Goal: Task Accomplishment & Management: Use online tool/utility

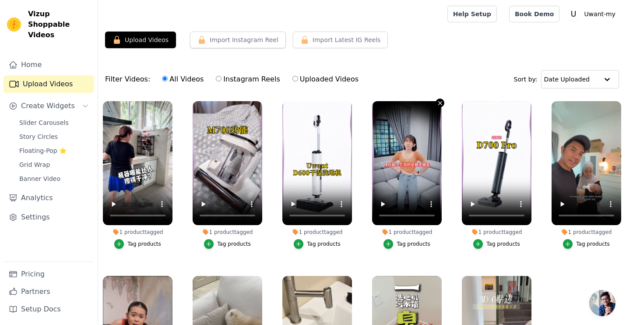
click at [440, 103] on icon "button" at bounding box center [440, 103] width 4 height 4
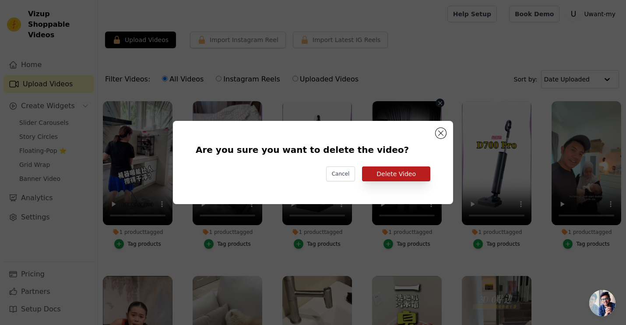
click at [407, 175] on button "Delete Video" at bounding box center [396, 173] width 68 height 15
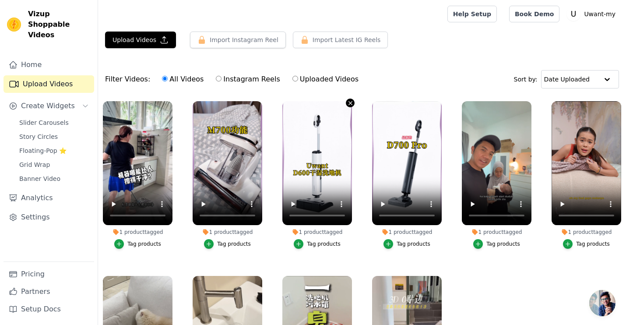
click at [349, 103] on icon "button" at bounding box center [350, 103] width 7 height 7
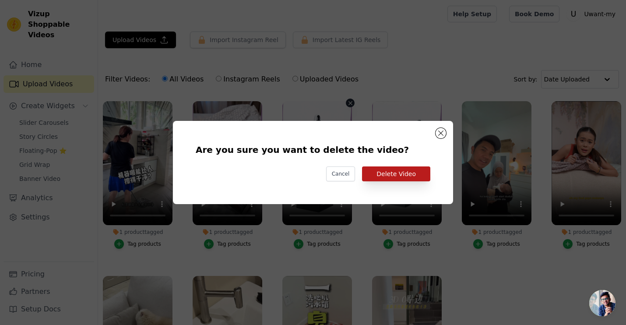
click at [390, 173] on button "Delete Video" at bounding box center [396, 173] width 68 height 15
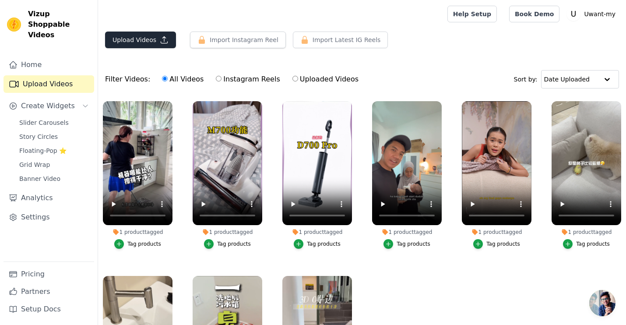
click at [160, 42] on icon "button" at bounding box center [164, 39] width 9 height 9
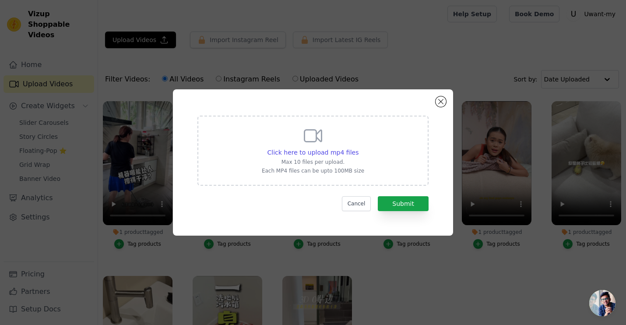
click at [315, 159] on p "Max 10 files per upload." at bounding box center [313, 161] width 102 height 7
click at [358, 148] on input "Click here to upload mp4 files Max 10 files per upload. Each MP4 files can be u…" at bounding box center [358, 147] width 0 height 0
type input "C:\fakepath\SnapInsta.to_AQM8l_GeJHV3JAUINAviXNZB4xPYNLYfc5-4tbfxhayABmsNRVMFnJ…"
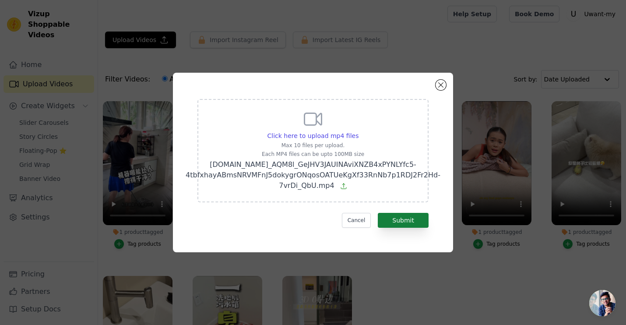
click at [415, 219] on button "Submit" at bounding box center [403, 220] width 51 height 15
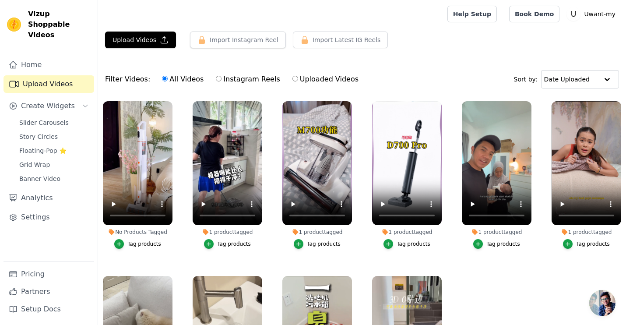
click at [147, 245] on div "Tag products" at bounding box center [144, 243] width 34 height 7
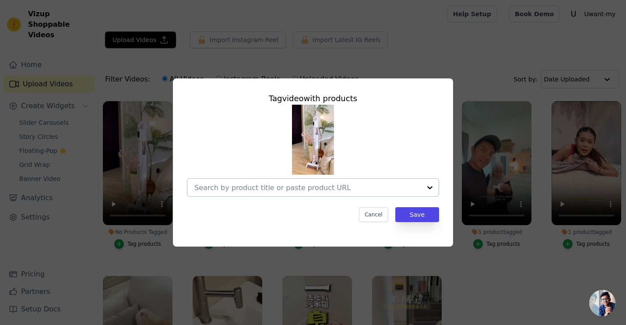
click at [299, 191] on input "No Products Tagged Tag video with products Cancel Save Tag products" at bounding box center [307, 187] width 227 height 8
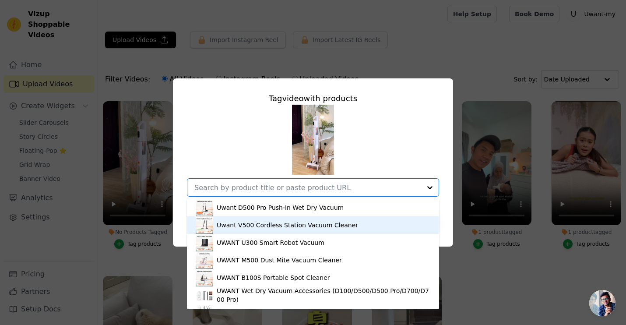
click at [273, 224] on div "Uwant V500 Cordless Station Vacuum Cleaner" at bounding box center [287, 225] width 141 height 9
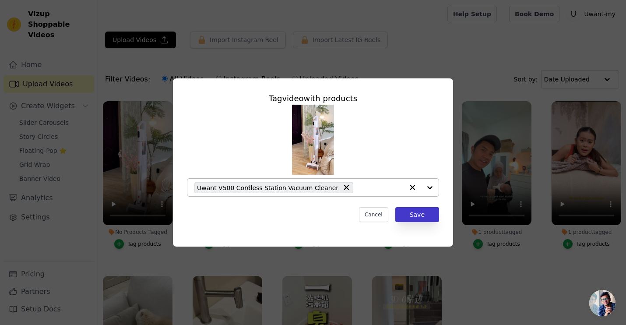
click at [408, 217] on button "Save" at bounding box center [417, 214] width 44 height 15
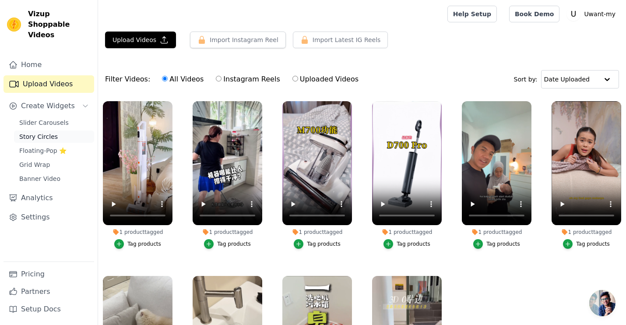
click at [51, 132] on span "Story Circles" at bounding box center [38, 136] width 39 height 9
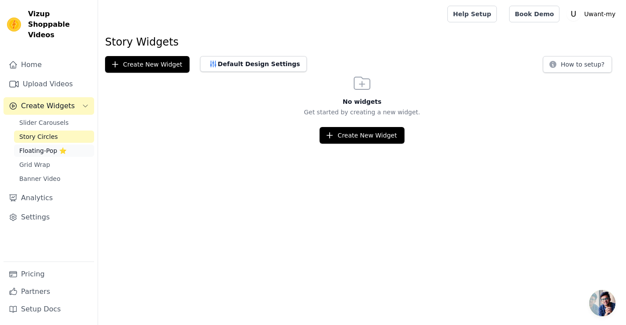
click at [49, 146] on span "Floating-Pop ⭐" at bounding box center [42, 150] width 47 height 9
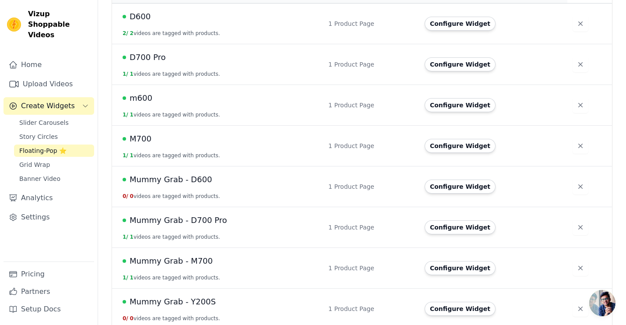
scroll to position [225, 0]
click at [576, 181] on icon "button" at bounding box center [580, 185] width 9 height 9
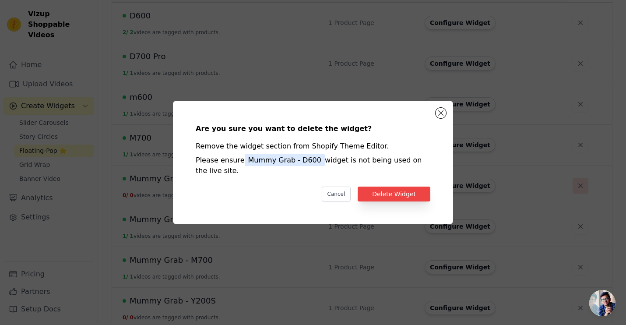
scroll to position [0, 0]
click at [413, 190] on button "Delete Widget" at bounding box center [394, 193] width 73 height 15
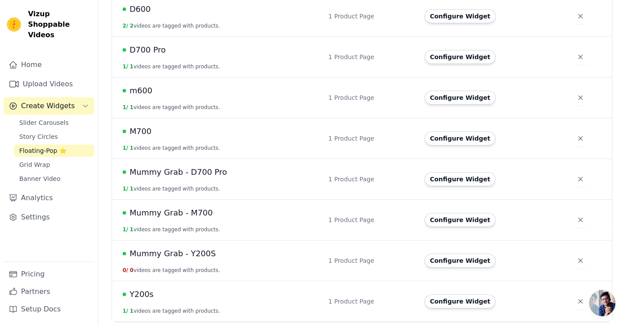
scroll to position [231, 0]
click at [577, 180] on icon "button" at bounding box center [580, 179] width 9 height 9
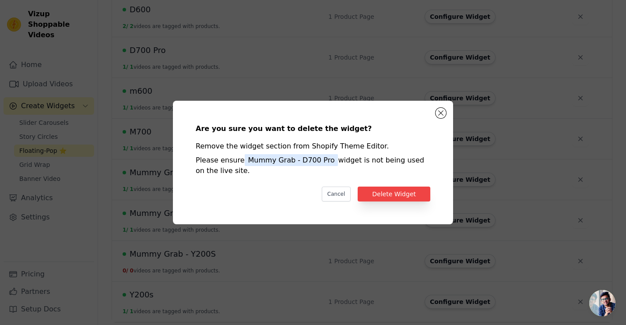
scroll to position [0, 0]
click at [406, 196] on button "Delete Widget" at bounding box center [394, 193] width 73 height 15
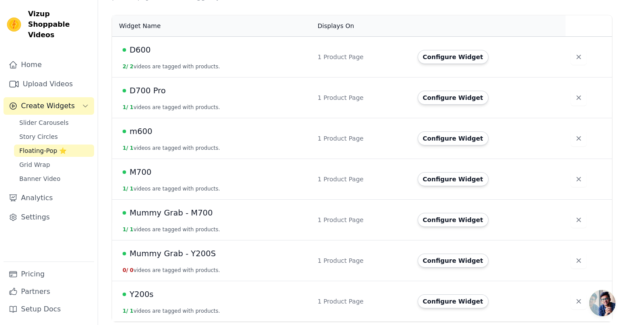
scroll to position [191, 0]
click at [581, 257] on button "button" at bounding box center [579, 261] width 16 height 16
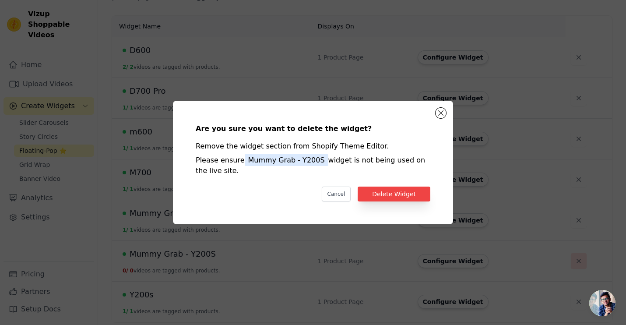
scroll to position [0, 0]
click at [410, 184] on div "Are you sure you want to delete the widget? Remove the widget section from Shop…" at bounding box center [313, 162] width 252 height 95
click at [402, 201] on div "Are you sure you want to delete the widget? Remove the widget section from Shop…" at bounding box center [313, 162] width 252 height 95
click at [399, 194] on button "Delete Widget" at bounding box center [394, 193] width 73 height 15
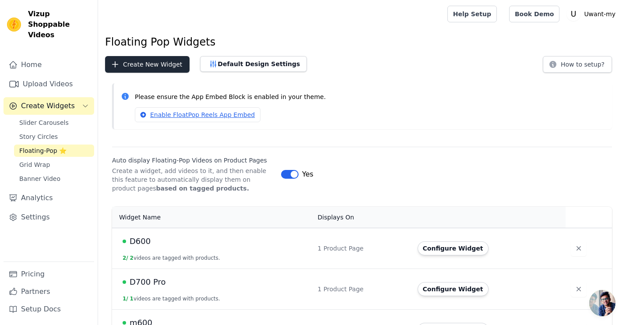
click at [172, 66] on button "Create New Widget" at bounding box center [147, 64] width 84 height 17
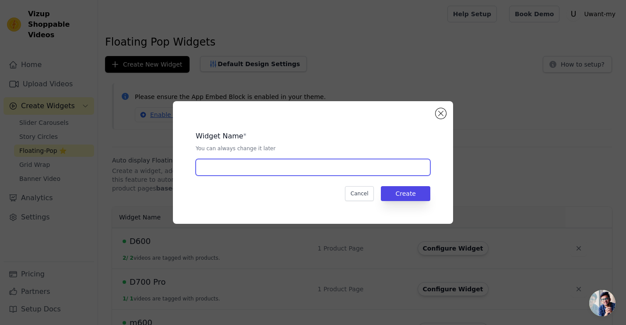
click at [233, 173] on input "text" at bounding box center [313, 167] width 235 height 17
type input "V500"
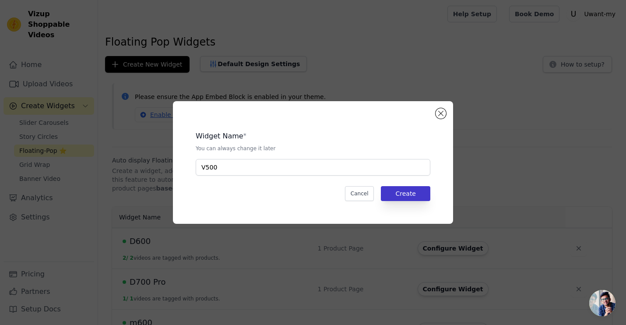
click at [394, 194] on button "Create" at bounding box center [405, 193] width 49 height 15
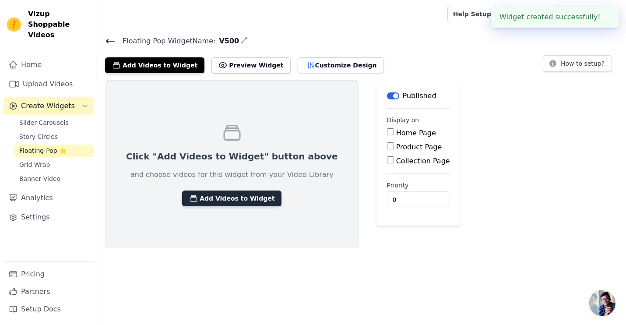
click at [227, 203] on button "Add Videos to Widget" at bounding box center [231, 198] width 99 height 16
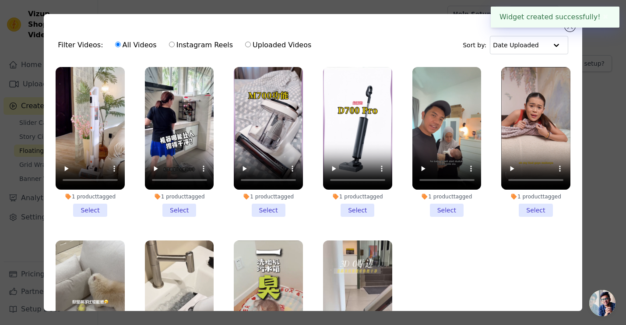
click at [99, 210] on li "1 product tagged Select" at bounding box center [90, 142] width 69 height 150
click at [0, 0] on input "1 product tagged Select" at bounding box center [0, 0] width 0 height 0
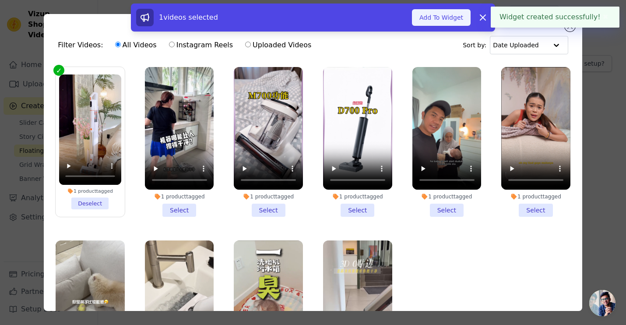
click at [456, 14] on button "Add To Widget" at bounding box center [441, 17] width 59 height 17
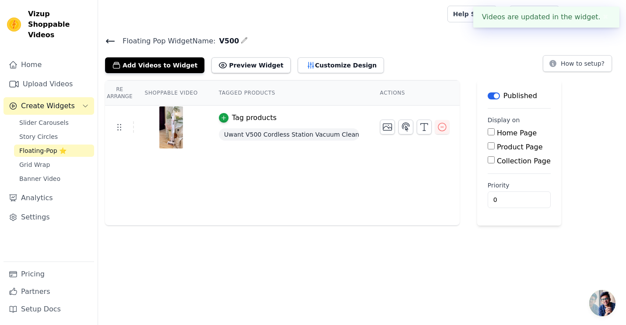
click at [107, 43] on icon at bounding box center [110, 41] width 11 height 11
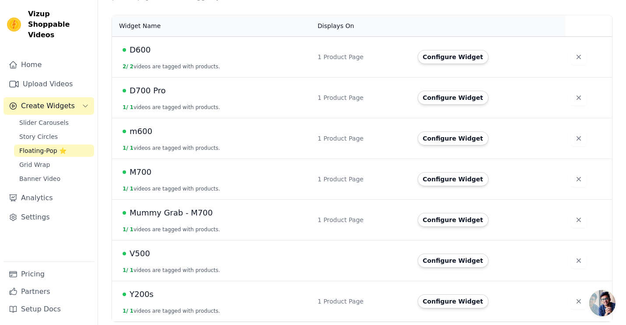
scroll to position [191, 0]
click at [469, 219] on button "Configure Widget" at bounding box center [452, 220] width 71 height 14
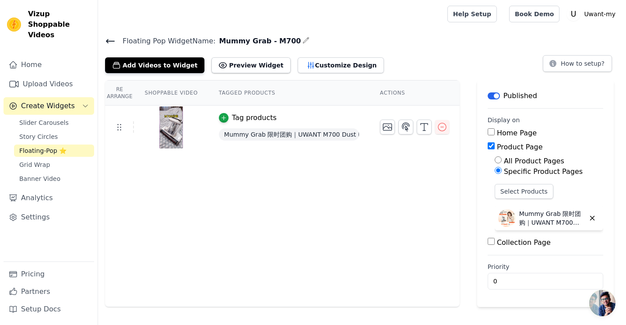
click at [111, 39] on icon at bounding box center [110, 41] width 11 height 11
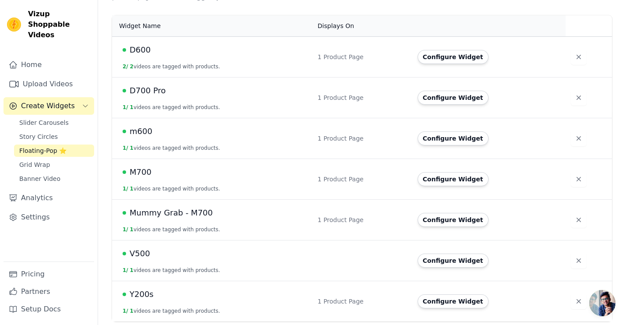
scroll to position [191, 0]
click at [444, 259] on button "Configure Widget" at bounding box center [452, 261] width 71 height 14
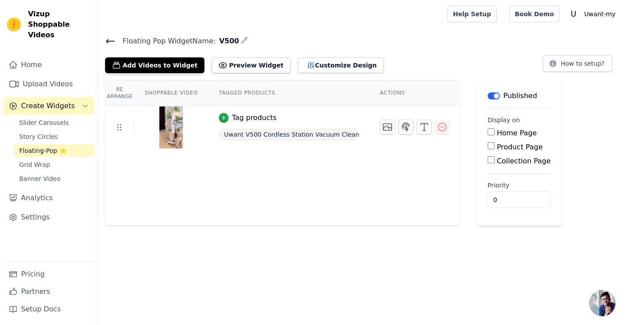
click at [491, 144] on input "Product Page" at bounding box center [490, 145] width 7 height 7
checkbox input "true"
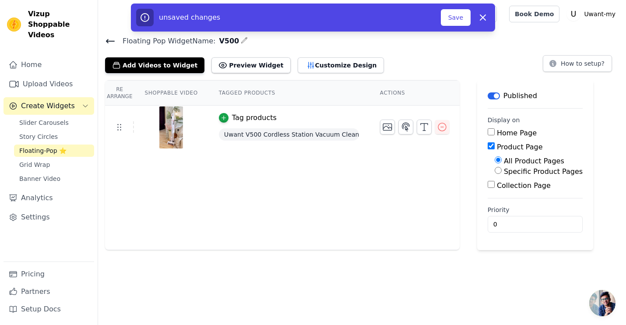
click at [498, 169] on input "Specific Product Pages" at bounding box center [497, 170] width 7 height 7
radio input "true"
click at [511, 190] on button "Select Products" at bounding box center [523, 191] width 59 height 15
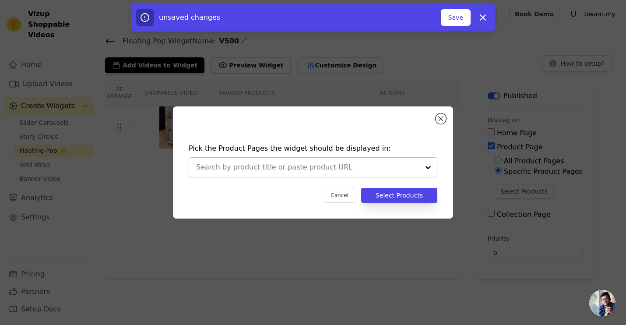
click at [380, 162] on input "text" at bounding box center [307, 167] width 223 height 11
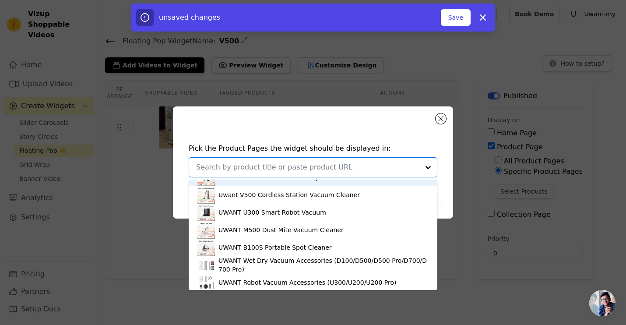
scroll to position [18, 0]
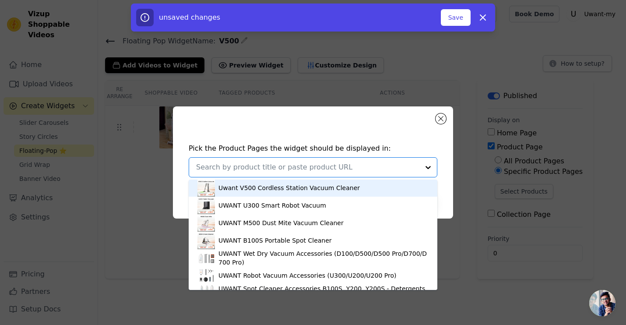
click at [291, 196] on div "Uwant V500 Cordless Station Vacuum Cleaner" at bounding box center [312, 188] width 231 height 18
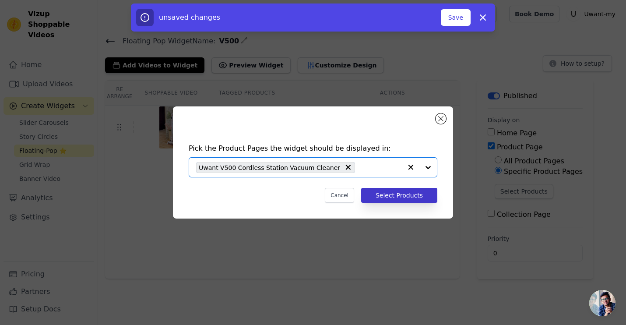
click at [394, 197] on button "Select Products" at bounding box center [399, 195] width 76 height 15
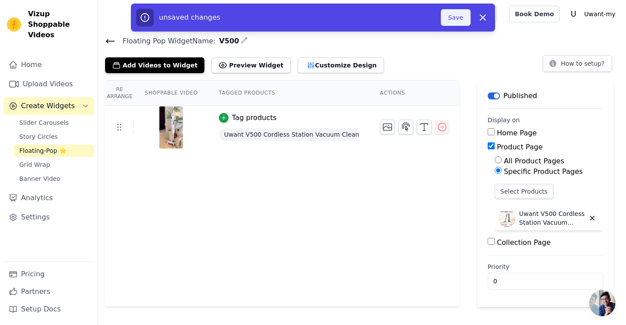
click at [453, 16] on button "Save" at bounding box center [456, 17] width 30 height 17
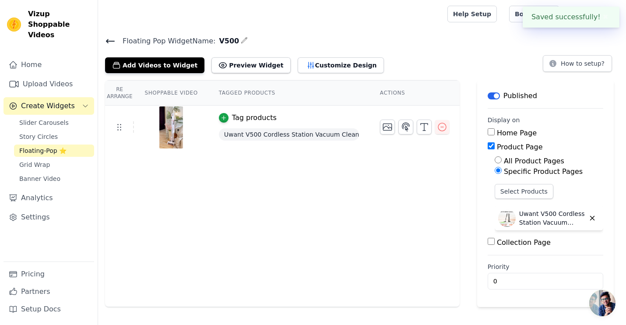
click at [110, 43] on icon at bounding box center [110, 41] width 11 height 11
